Goal: Navigation & Orientation: Find specific page/section

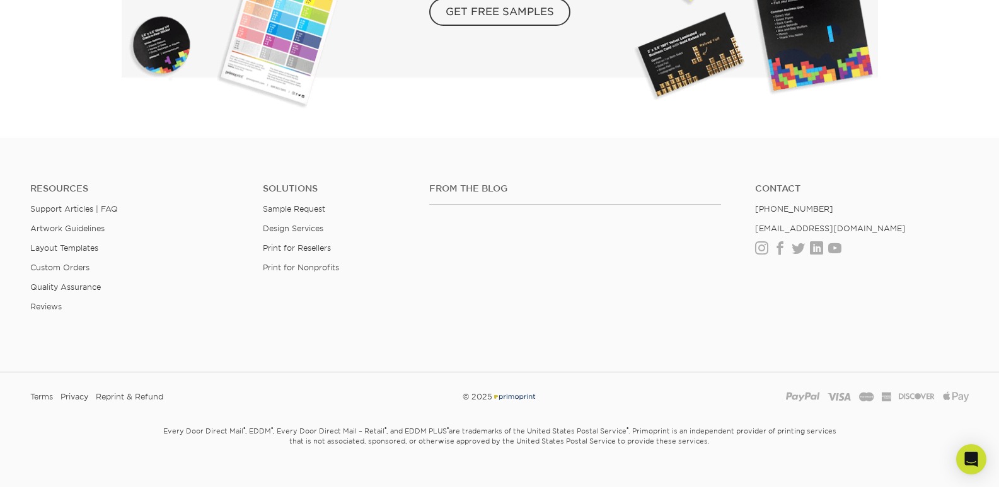
scroll to position [2367, 0]
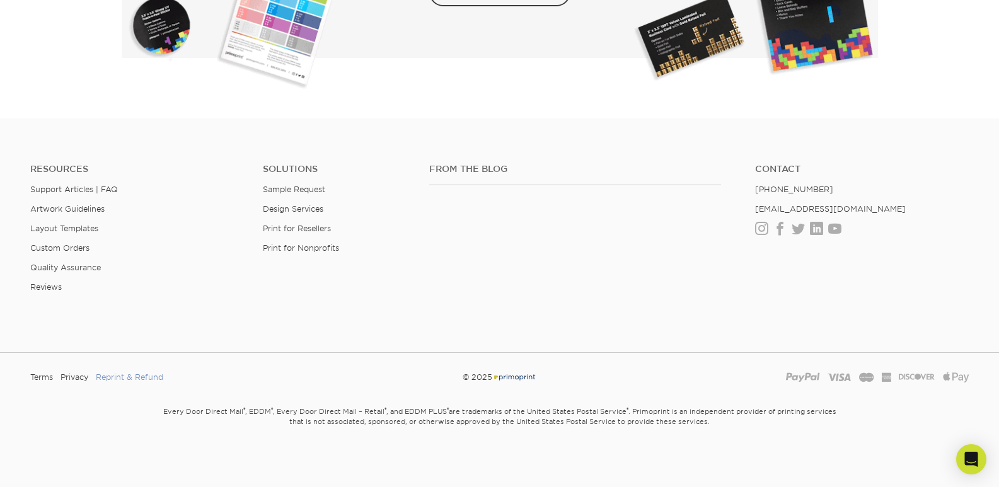
click at [140, 378] on link "Reprint & Refund" at bounding box center [129, 377] width 67 height 19
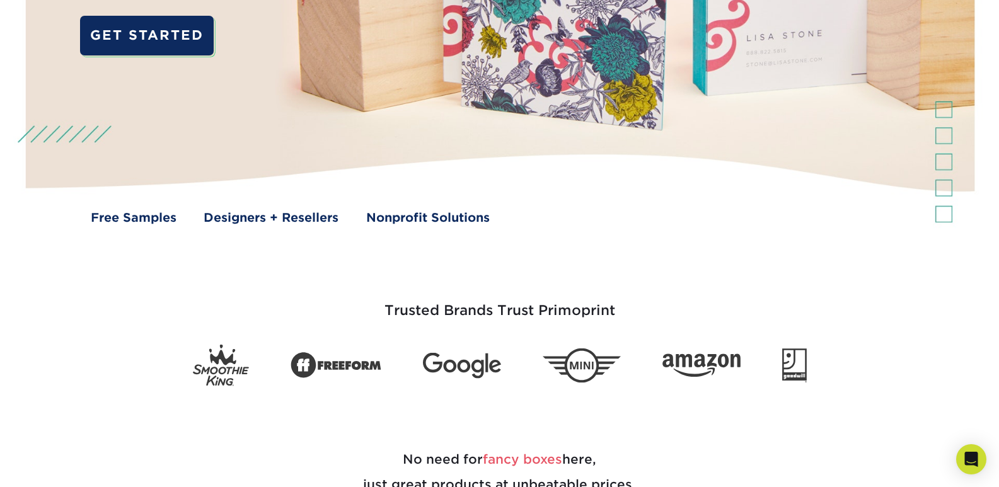
scroll to position [189, 0]
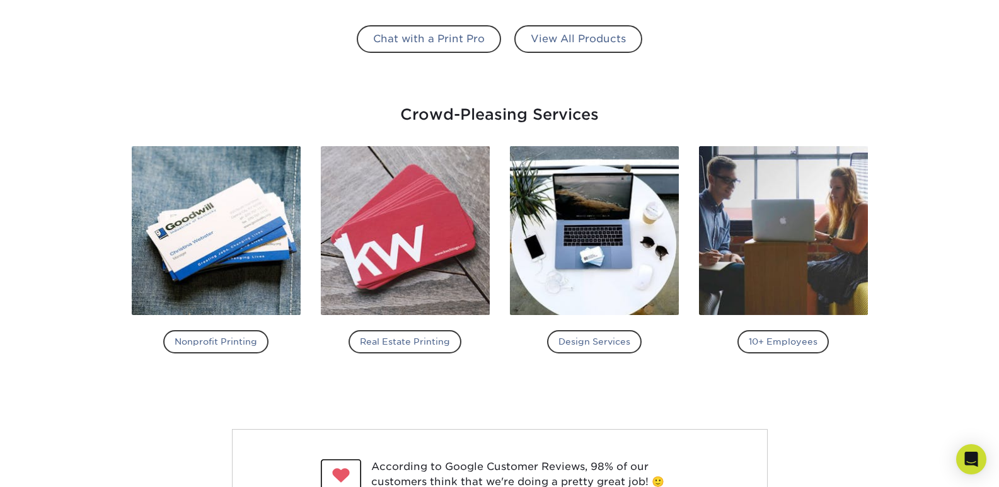
scroll to position [1449, 0]
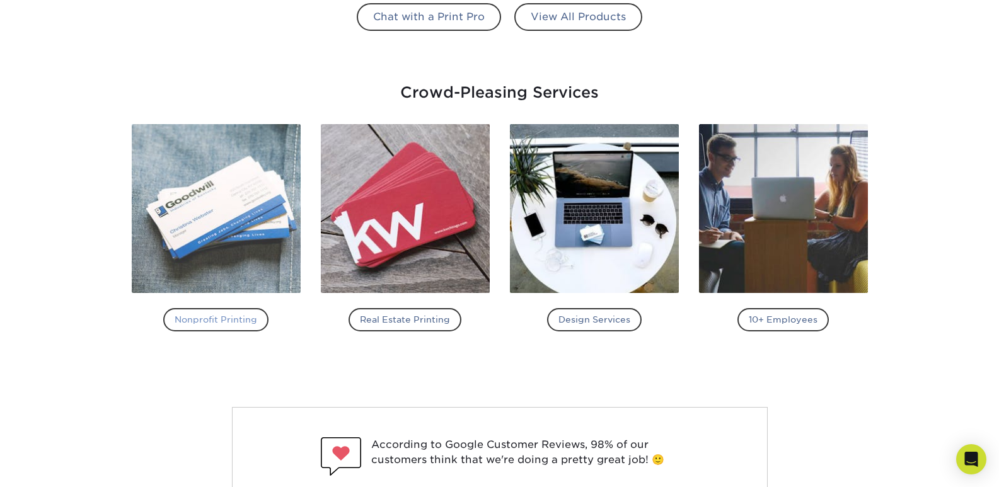
click at [214, 320] on h4 "Nonprofit Printing" at bounding box center [215, 319] width 105 height 23
